Goal: Use online tool/utility: Utilize a website feature to perform a specific function

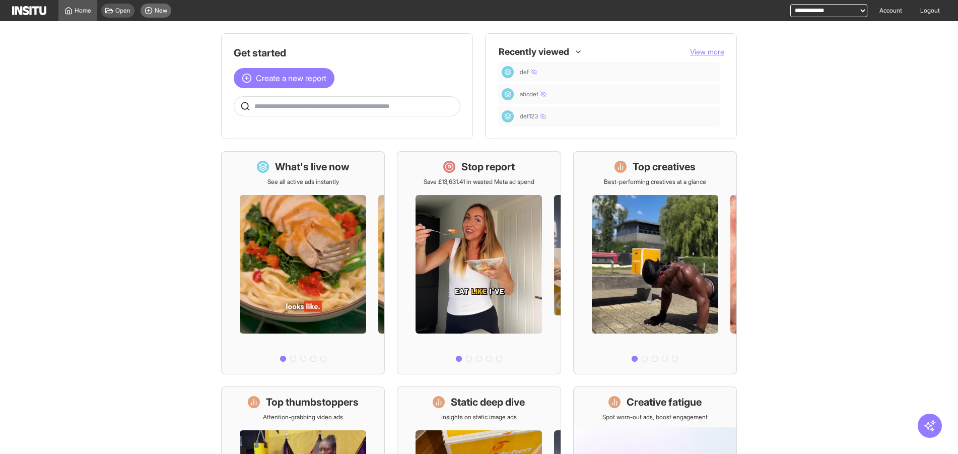
click at [153, 14] on div "New" at bounding box center [155, 11] width 31 height 14
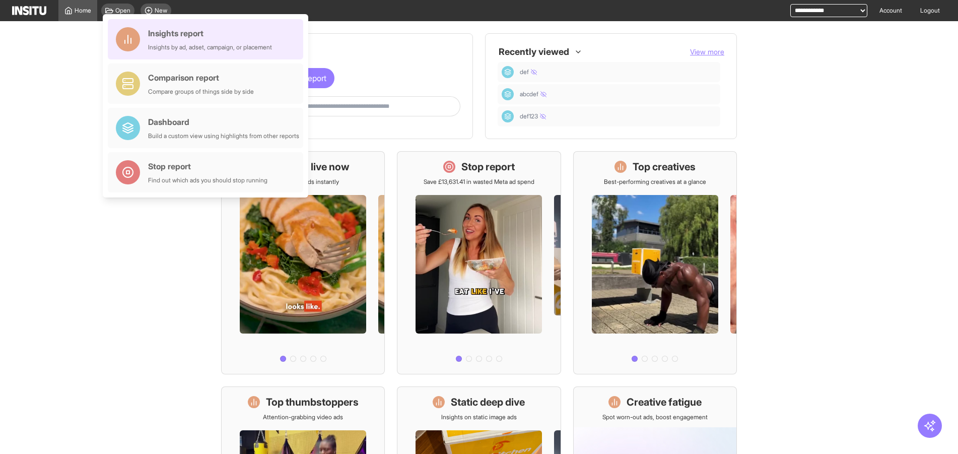
click at [241, 33] on div "Insights report" at bounding box center [210, 33] width 124 height 12
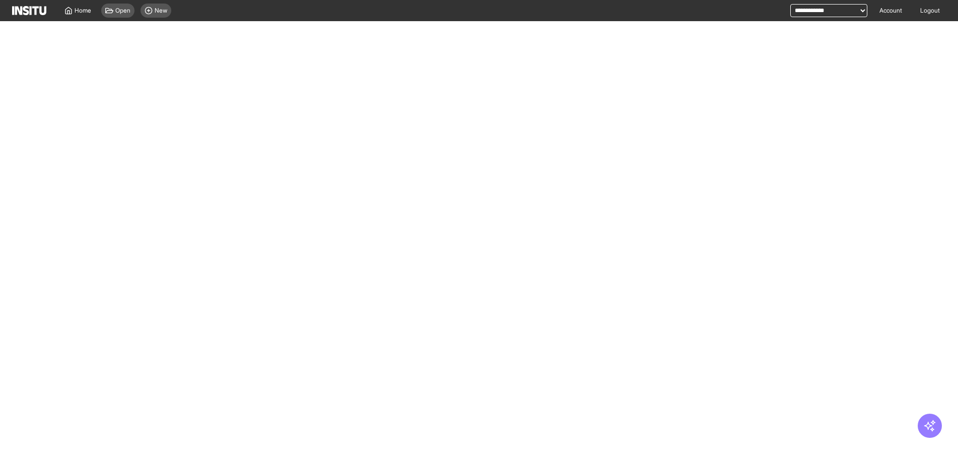
select select "**"
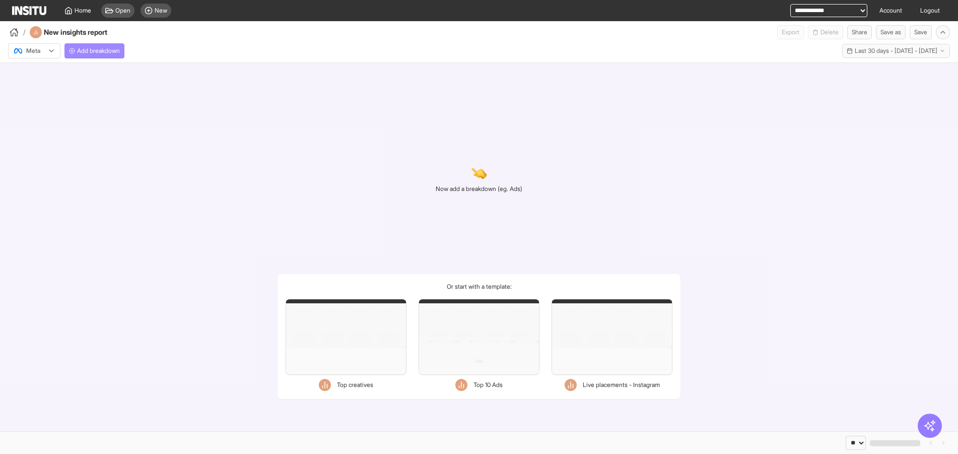
click at [105, 50] on span "Add breakdown" at bounding box center [98, 51] width 43 height 8
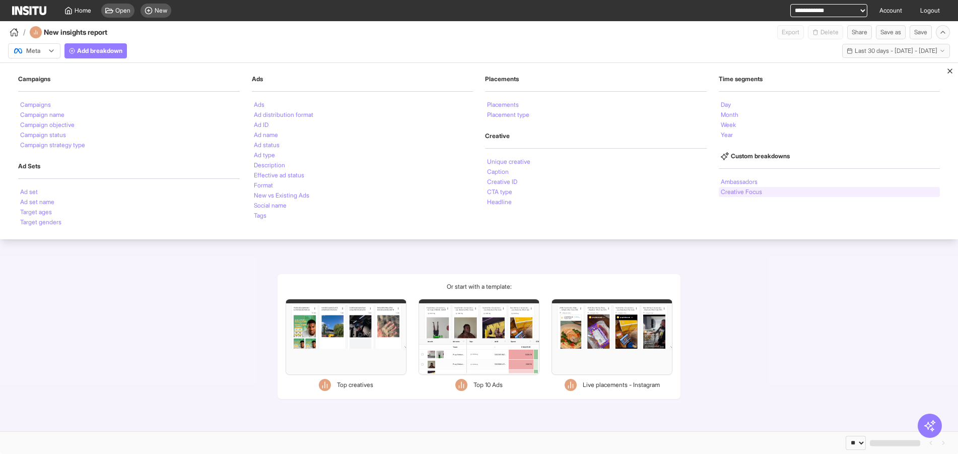
click at [732, 189] on li "Creative Focus" at bounding box center [740, 192] width 41 height 6
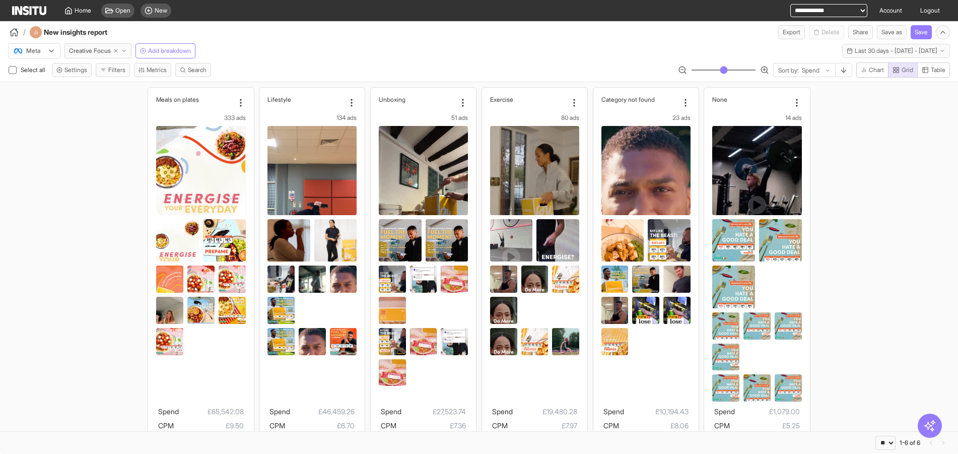
click at [497, 52] on div "Meta Creative Focus Add breakdown Last 30 days - Thu 24 Jul - Fri 22 Aug, 2025 …" at bounding box center [479, 48] width 958 height 19
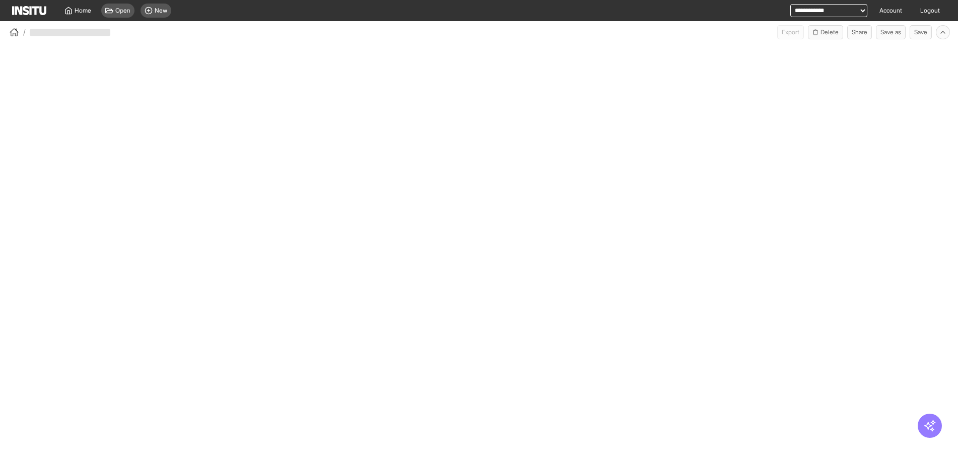
select select "**"
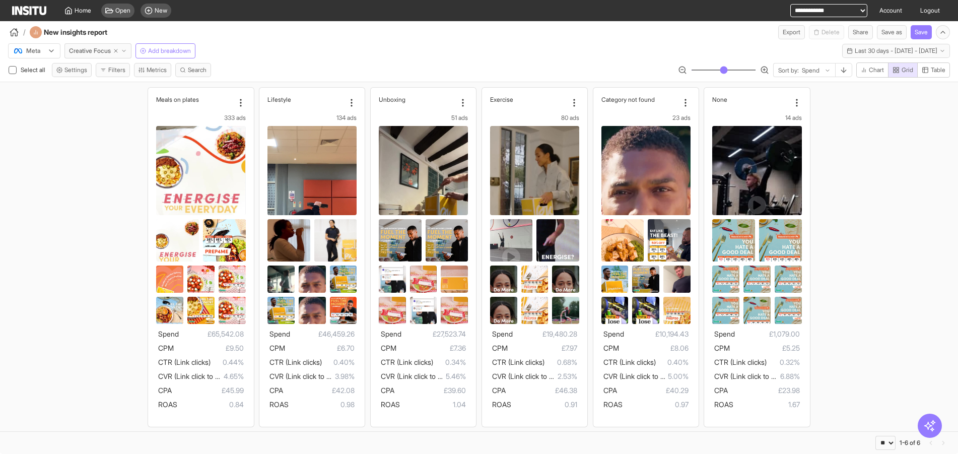
click at [856, 58] on div "Meta Creative Focus Add breakdown Last 30 days - [DATE] - [DATE] [DATE] - [DATE…" at bounding box center [479, 60] width 958 height 42
click at [857, 60] on div "Meta Creative Focus Add breakdown Last 30 days - [DATE] - [DATE] [DATE] - [DATE…" at bounding box center [479, 60] width 958 height 42
click at [857, 55] on button "Last 30 days - [DATE] - [DATE] [DATE] - [DATE]" at bounding box center [896, 51] width 108 height 14
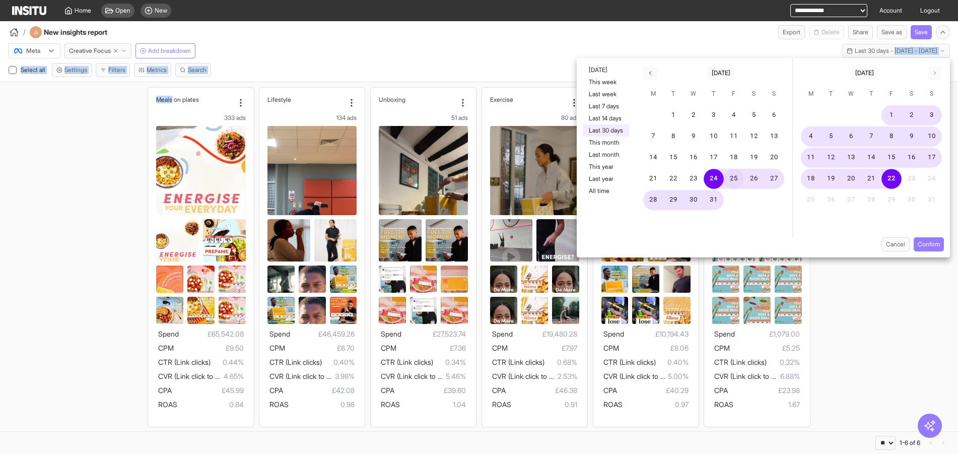
click at [734, 185] on button "25" at bounding box center [733, 179] width 20 height 20
click at [926, 242] on button "Confirm" at bounding box center [928, 244] width 30 height 14
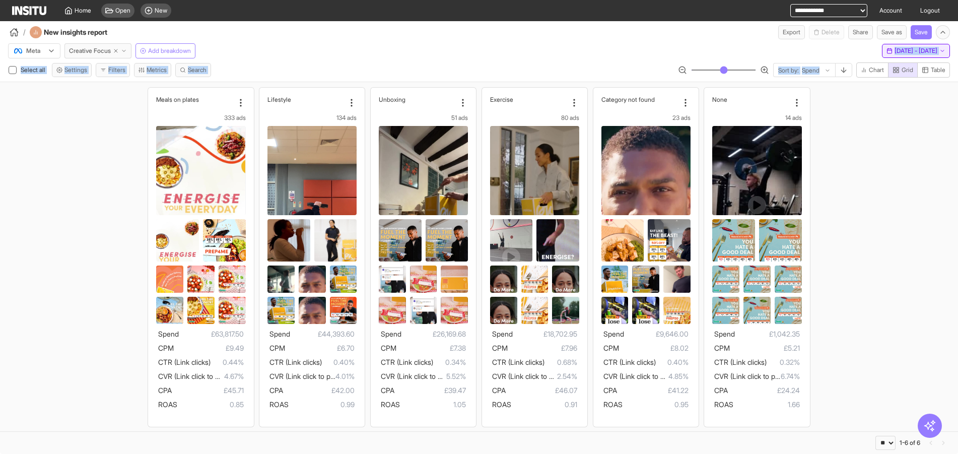
click at [894, 47] on span "[DATE] - [DATE]" at bounding box center [915, 51] width 43 height 8
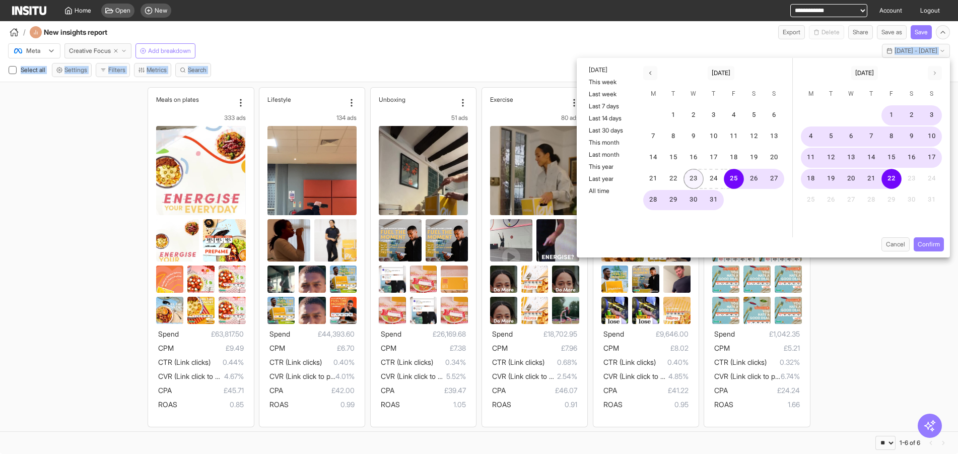
click at [698, 179] on button "23" at bounding box center [693, 179] width 20 height 20
click at [930, 244] on button "Confirm" at bounding box center [928, 244] width 30 height 14
